Goal: Use online tool/utility: Utilize a website feature to perform a specific function

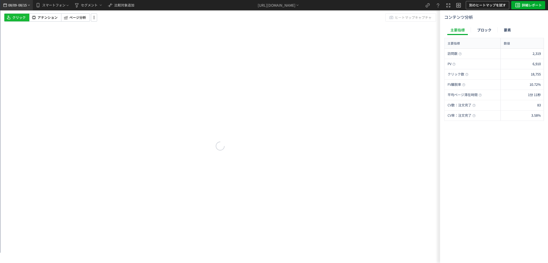
click at [10, 6] on span "08/09" at bounding box center [12, 5] width 9 height 10
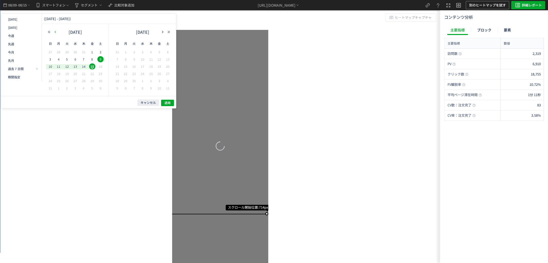
click at [56, 32] on icon "button" at bounding box center [55, 31] width 3 height 3
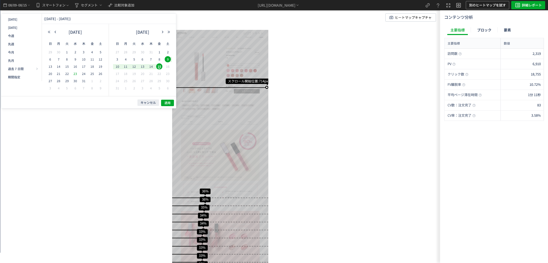
click at [76, 73] on span "23" at bounding box center [75, 73] width 6 height 6
click at [66, 82] on span "29" at bounding box center [67, 81] width 6 height 6
click at [166, 106] on div "キャンセル 適用" at bounding box center [88, 102] width 175 height 12
click at [167, 104] on span "適用" at bounding box center [168, 103] width 6 height 4
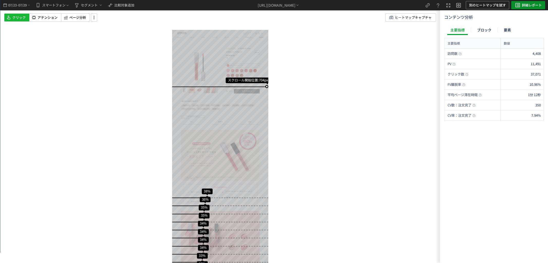
click at [533, 1] on span "詳細レポート" at bounding box center [532, 5] width 20 height 8
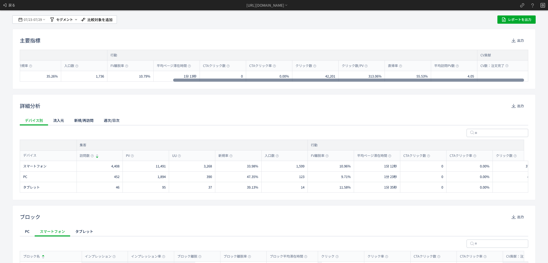
scroll to position [0, 221]
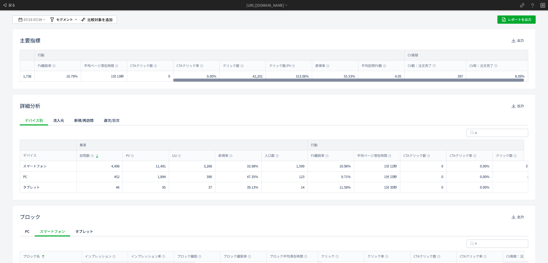
drag, startPoint x: 134, startPoint y: 80, endPoint x: 419, endPoint y: 78, distance: 284.9
click at [419, 78] on div at bounding box center [348, 79] width 351 height 3
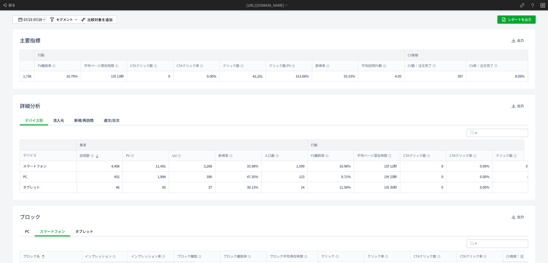
click at [32, 16] on span "-" at bounding box center [32, 19] width 1 height 10
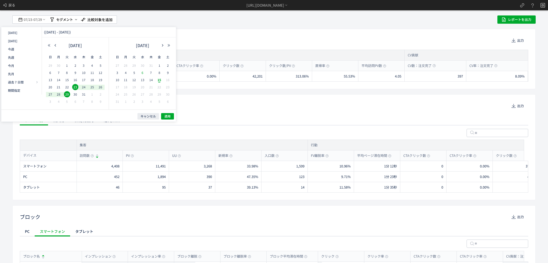
click at [142, 74] on span "6" at bounding box center [143, 72] width 6 height 6
click at [134, 79] on span "12" at bounding box center [134, 80] width 6 height 6
click at [166, 114] on span "適用" at bounding box center [168, 116] width 6 height 4
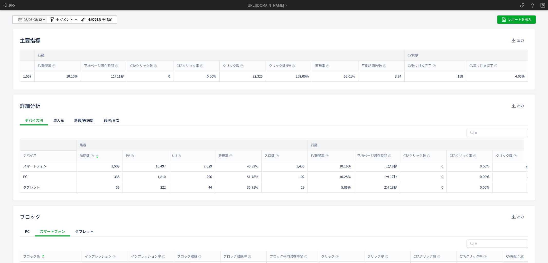
click at [43, 19] on icon at bounding box center [44, 19] width 4 height 4
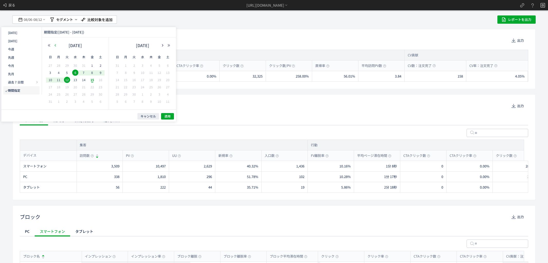
click at [54, 44] on icon "button" at bounding box center [55, 45] width 3 height 3
click at [76, 89] on span "23" at bounding box center [75, 87] width 6 height 6
click at [65, 95] on span "29" at bounding box center [67, 94] width 6 height 6
click at [165, 115] on span "適用" at bounding box center [168, 116] width 6 height 4
